Goal: Task Accomplishment & Management: Use online tool/utility

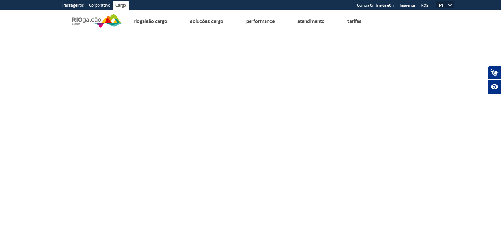
click at [82, 17] on img at bounding box center [97, 21] width 50 height 16
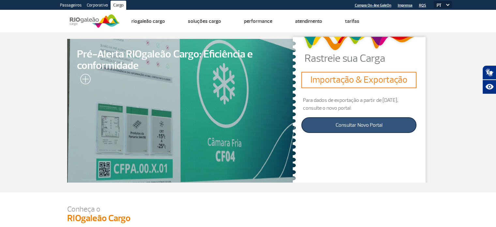
click at [349, 132] on link "Consultar Novo Portal" at bounding box center [358, 125] width 115 height 16
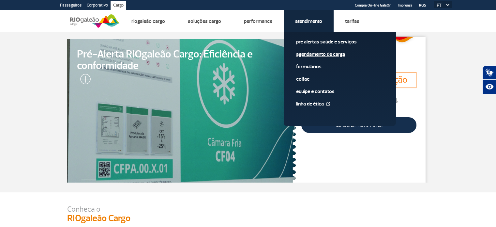
click at [310, 59] on span "Agendamento de Carga" at bounding box center [339, 57] width 87 height 12
click at [304, 54] on link "Agendamento de Carga" at bounding box center [339, 54] width 87 height 7
